Goal: Task Accomplishment & Management: Manage account settings

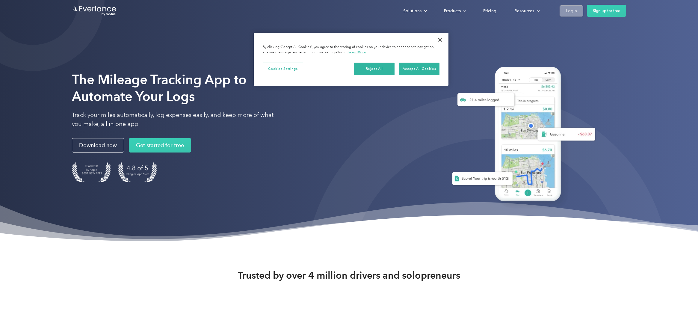
click at [563, 9] on link "Login" at bounding box center [572, 10] width 24 height 11
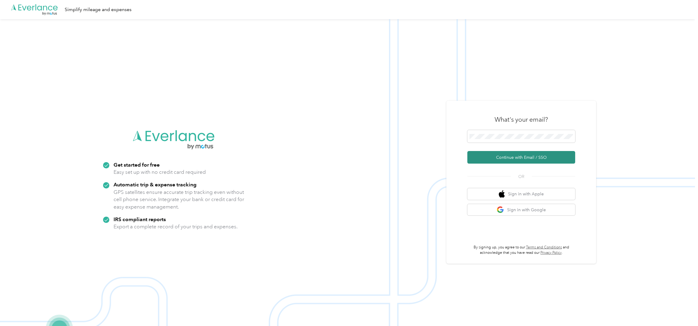
click at [514, 158] on button "Continue with Email / SSO" at bounding box center [521, 157] width 108 height 13
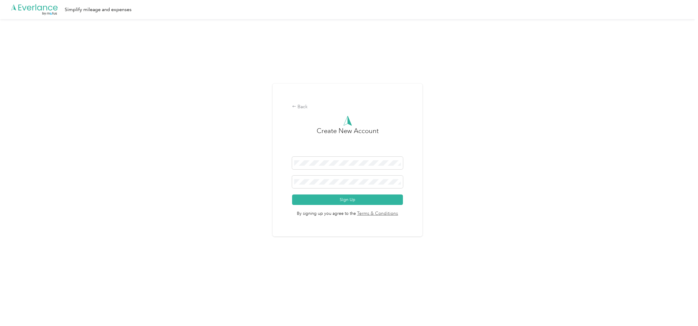
drag, startPoint x: 347, startPoint y: 200, endPoint x: 215, endPoint y: 182, distance: 133.3
click at [347, 200] on button "Sign Up" at bounding box center [347, 199] width 111 height 10
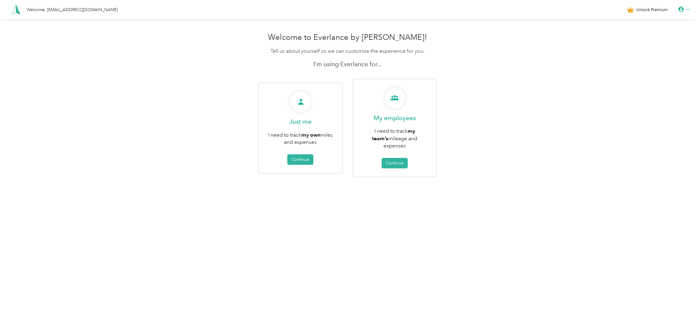
drag, startPoint x: 309, startPoint y: 155, endPoint x: 718, endPoint y: 4, distance: 435.6
click at [695, 4] on html "Welcome, connect@samiahproperties.com Unlock Premium Welcome to Everlance by Mo…" at bounding box center [347, 163] width 695 height 326
click at [690, 8] on icon at bounding box center [688, 10] width 4 height 4
click at [312, 155] on button "Continue" at bounding box center [300, 159] width 26 height 10
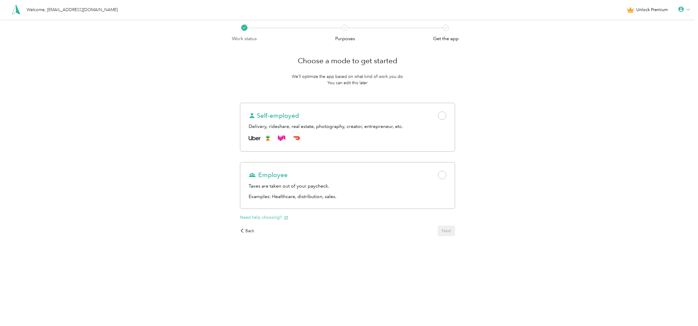
click at [690, 9] on icon at bounding box center [687, 10] width 3 height 2
click at [645, 46] on div "Logout" at bounding box center [663, 46] width 67 height 13
